Goal: Navigation & Orientation: Find specific page/section

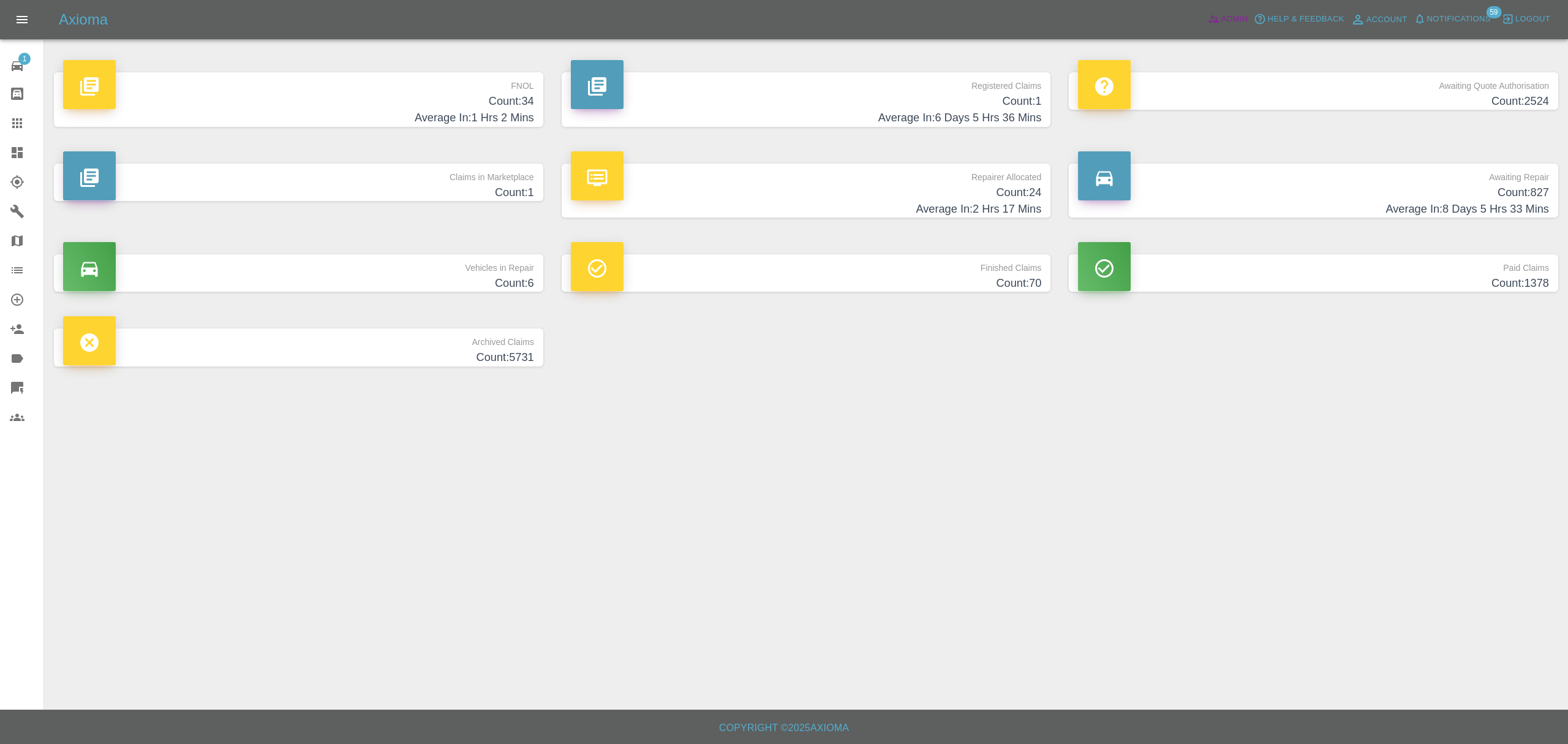
click at [1220, 21] on link "Admin" at bounding box center [1229, 20] width 47 height 19
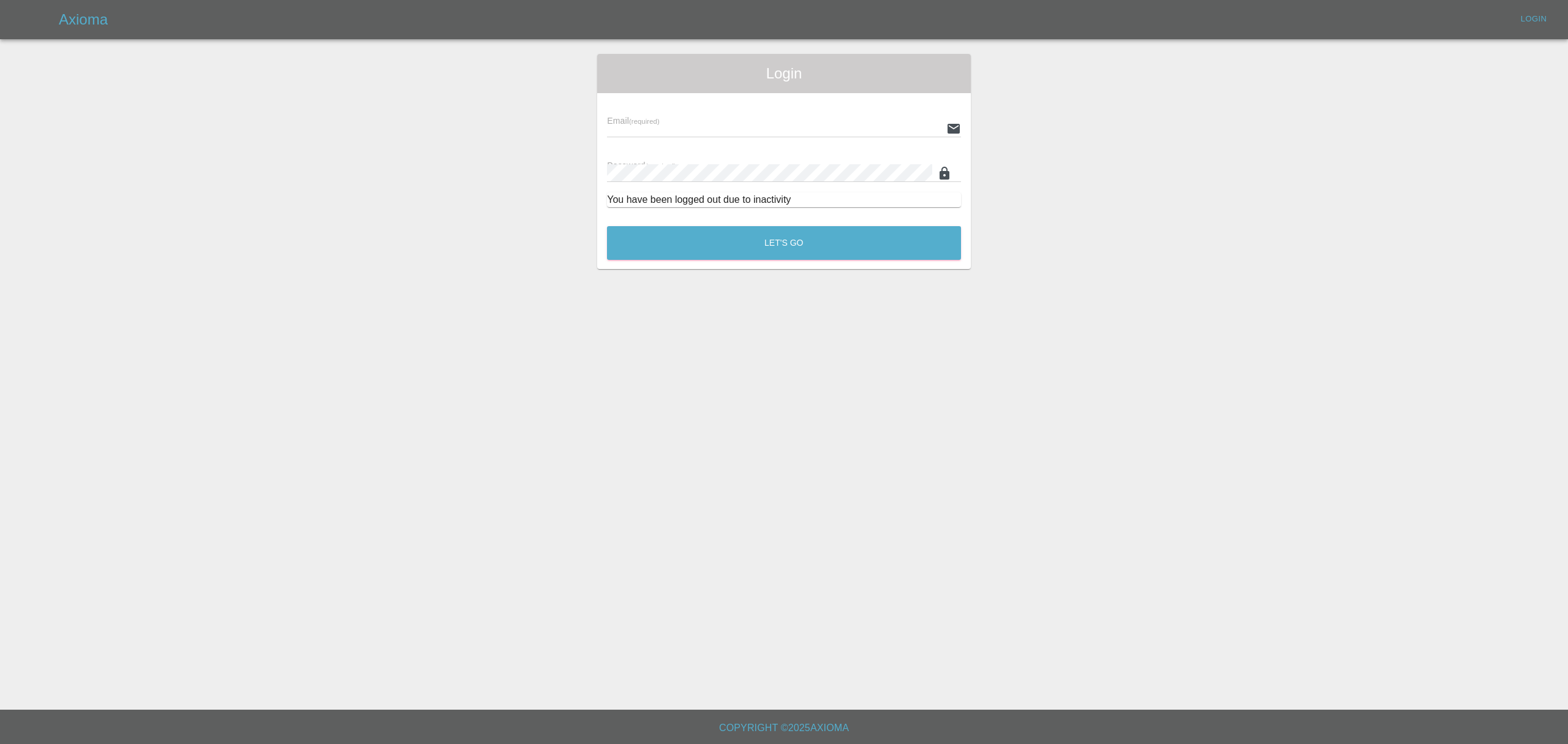
type input "[PERSON_NAME][EMAIL_ADDRESS][DOMAIN_NAME]"
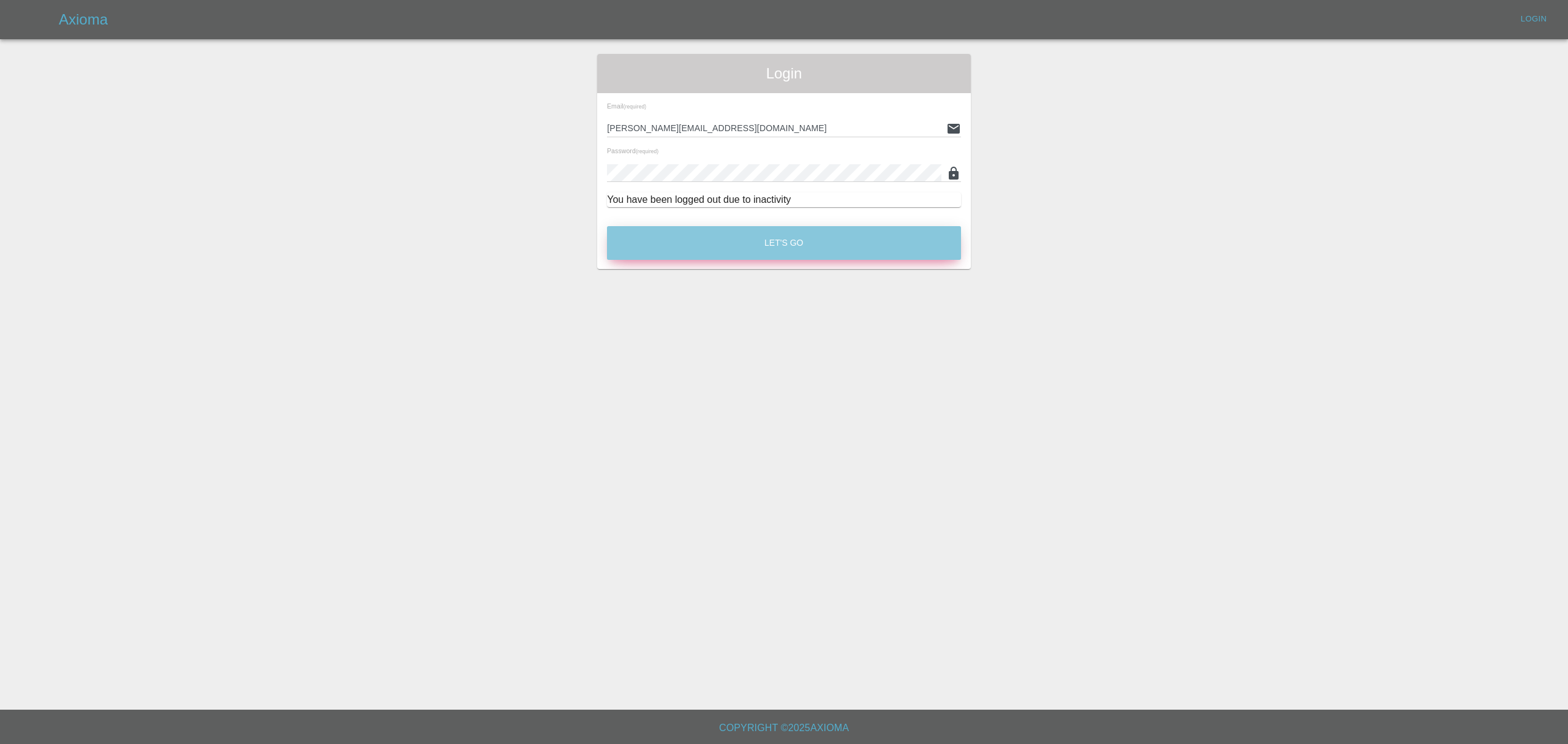
click at [800, 233] on button "Let's Go" at bounding box center [784, 242] width 354 height 34
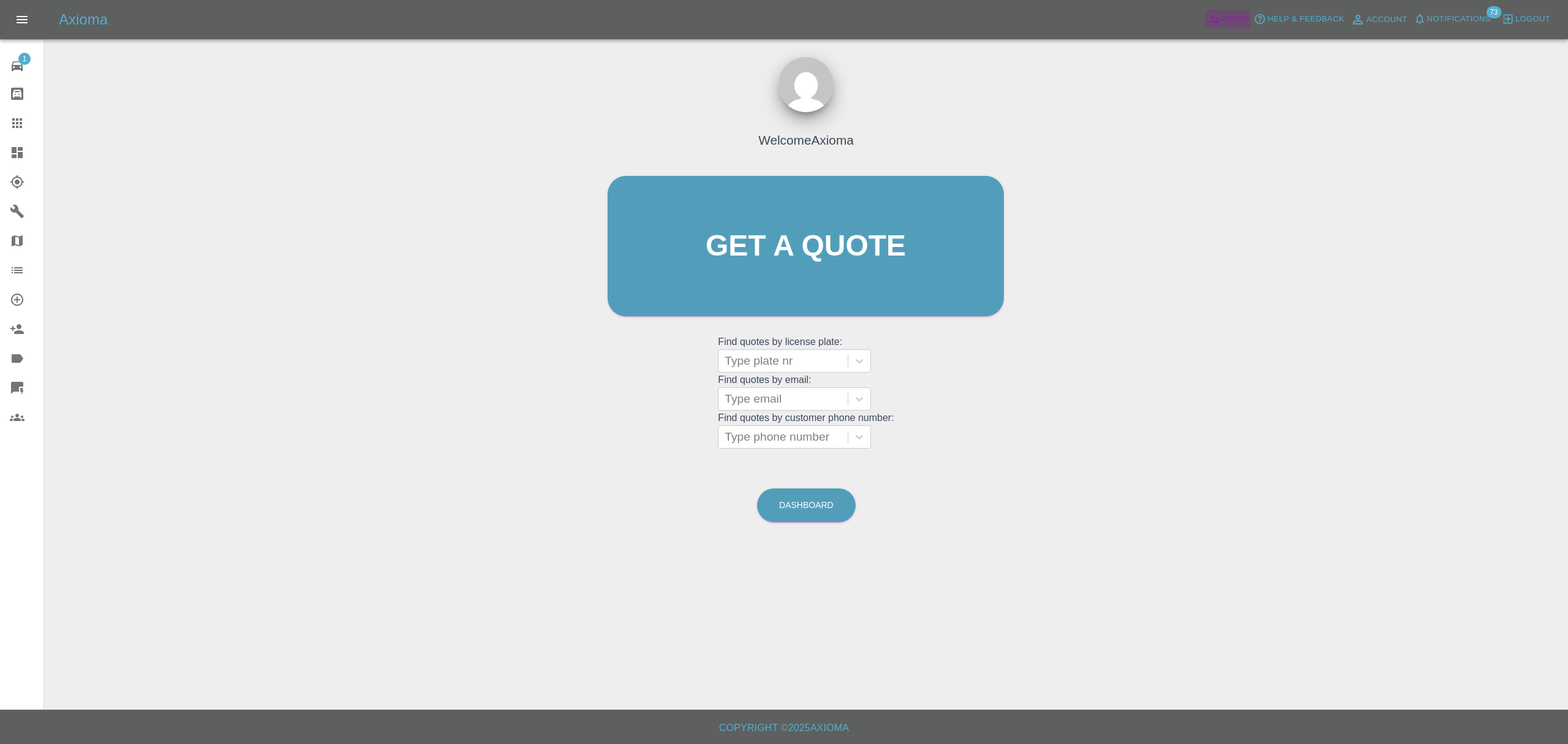
click at [1231, 15] on span "Admin" at bounding box center [1234, 19] width 27 height 14
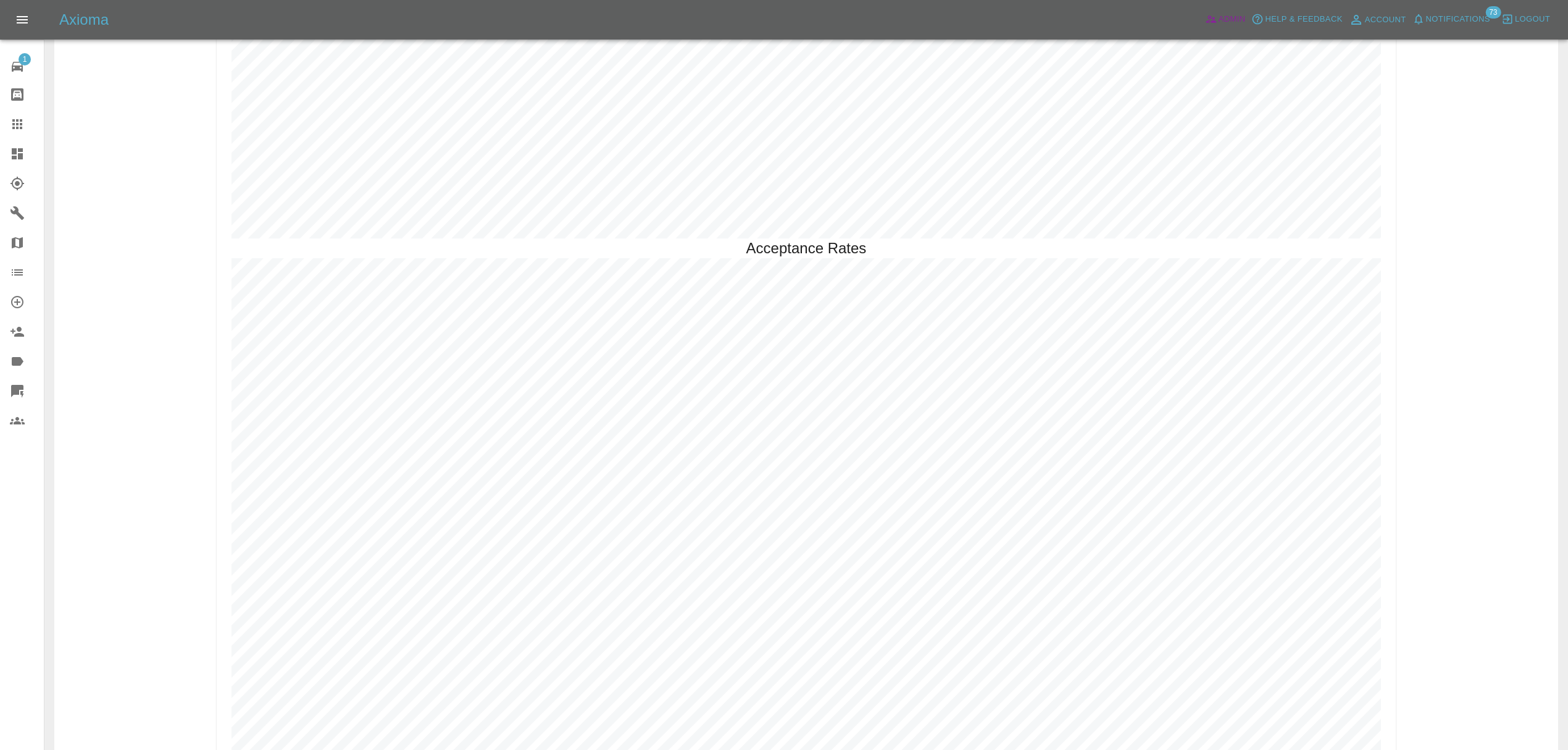
scroll to position [3596, 0]
